Goal: Navigation & Orientation: Find specific page/section

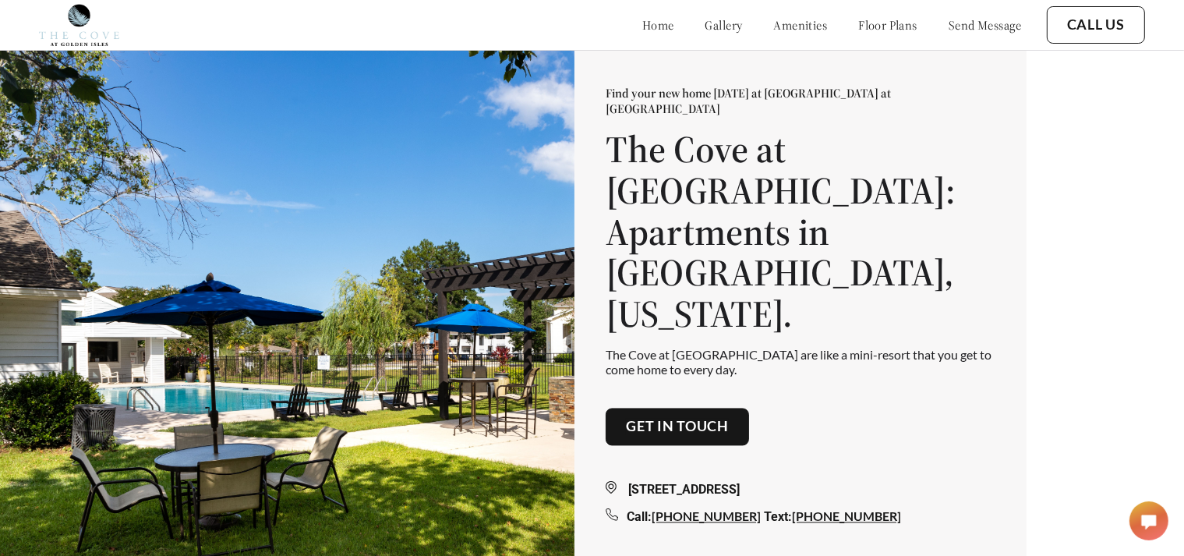
click at [706, 19] on link "gallery" at bounding box center [724, 25] width 37 height 16
click at [786, 19] on link "amenities" at bounding box center [801, 25] width 54 height 16
click at [869, 31] on link "floor plans" at bounding box center [887, 25] width 59 height 16
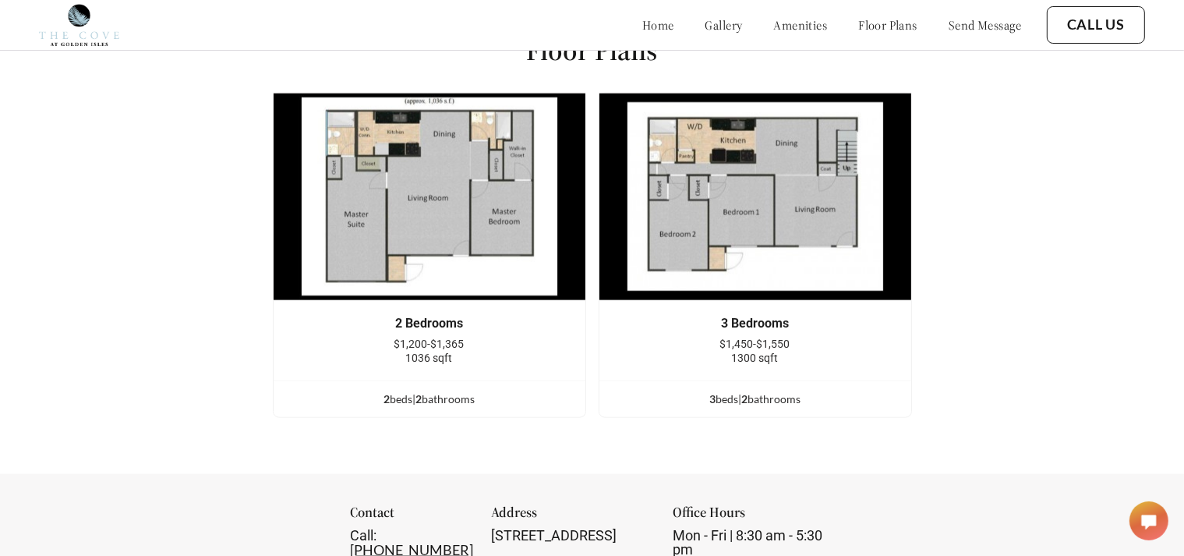
scroll to position [1879, 0]
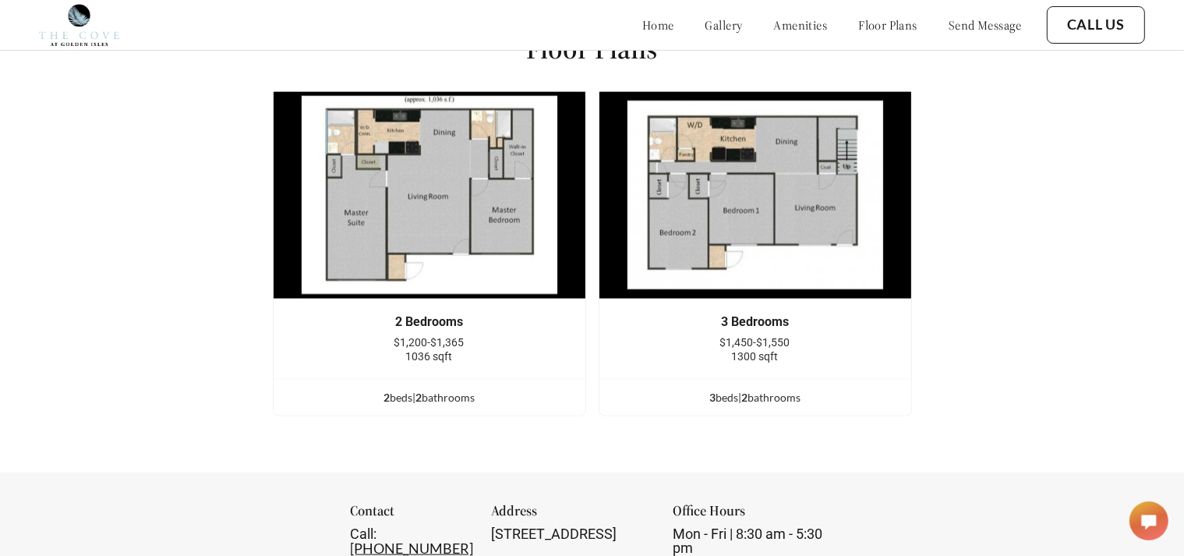
scroll to position [1871, 0]
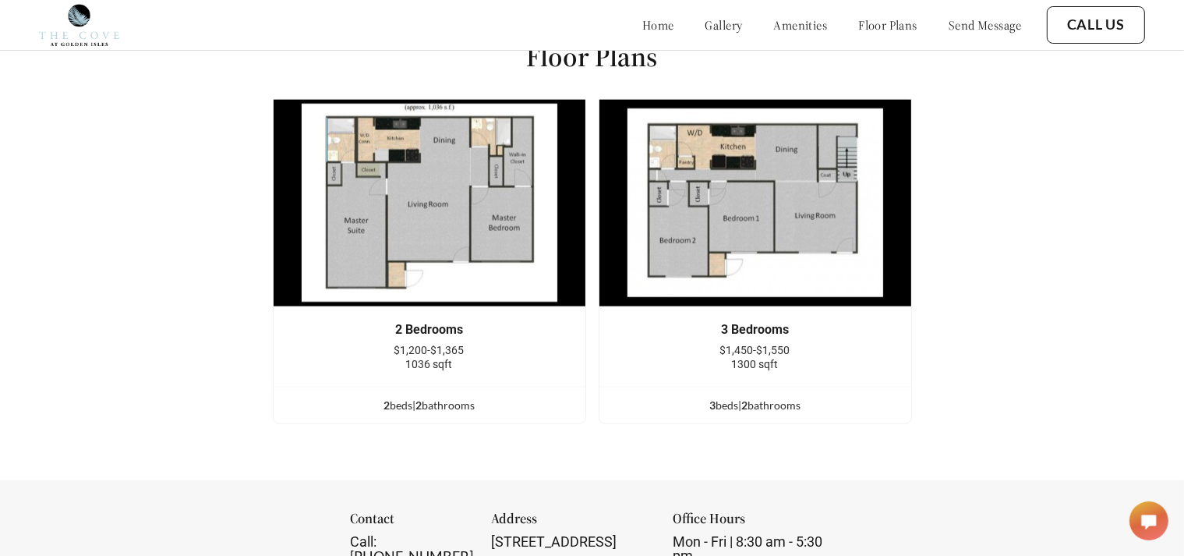
scroll to position [1863, 0]
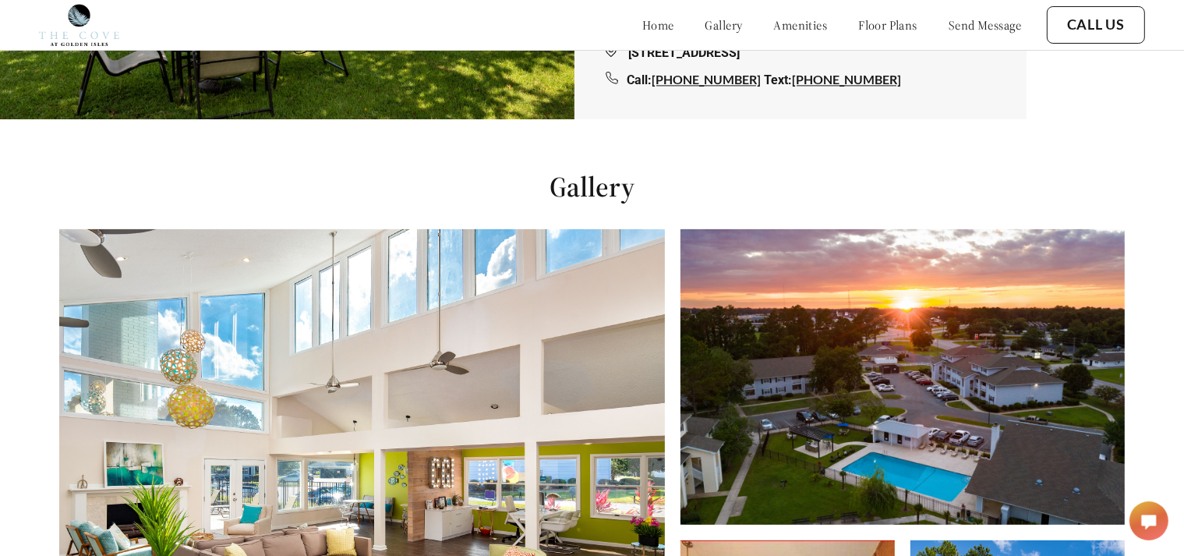
scroll to position [530, 0]
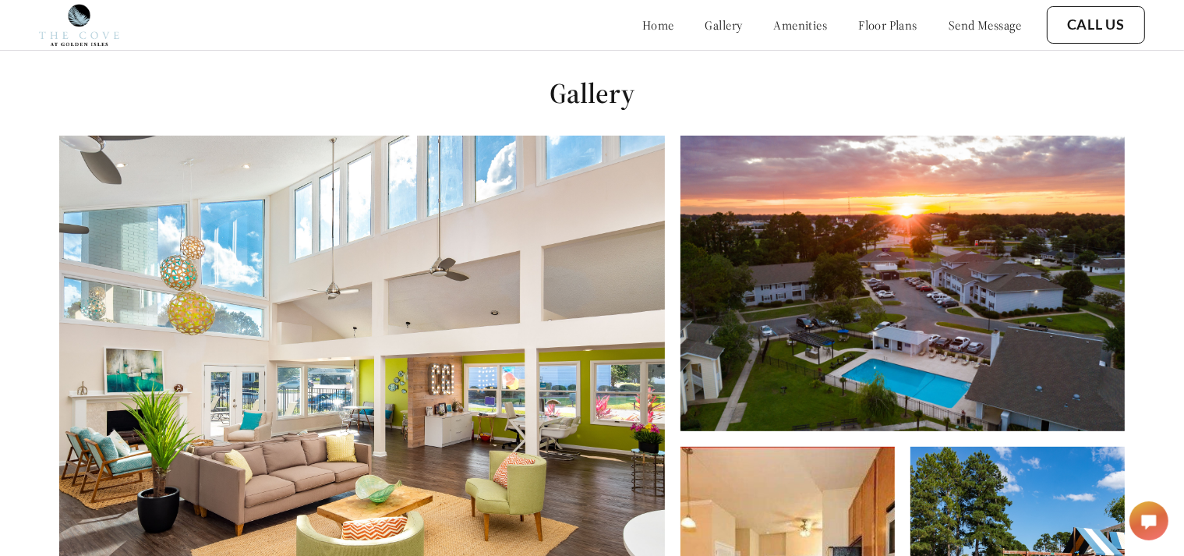
click at [873, 21] on link "floor plans" at bounding box center [887, 25] width 59 height 16
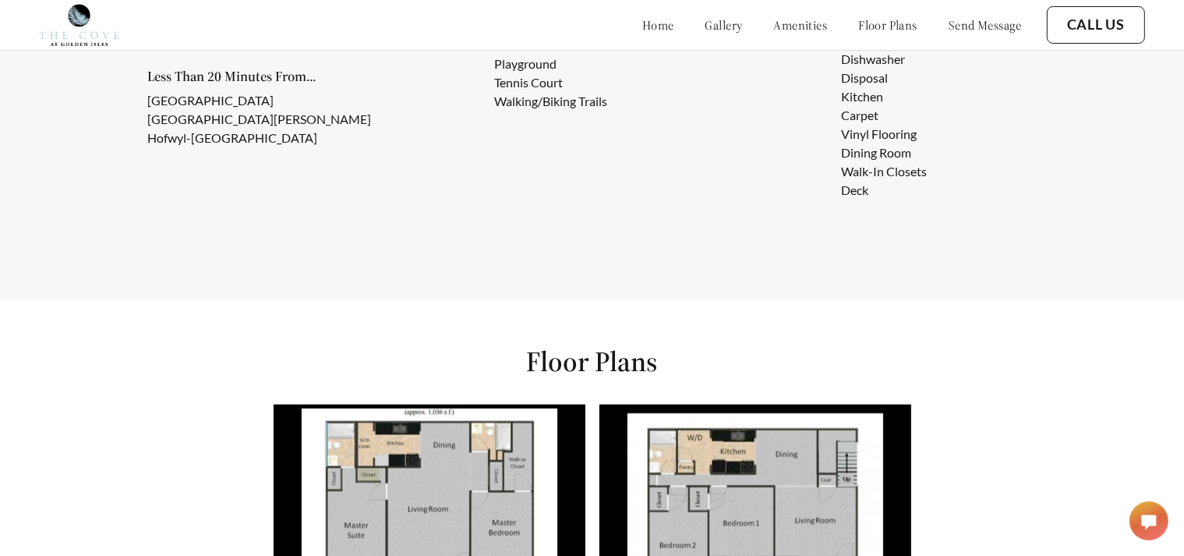
scroll to position [1879, 0]
